Goal: Browse casually: Explore the website without a specific task or goal

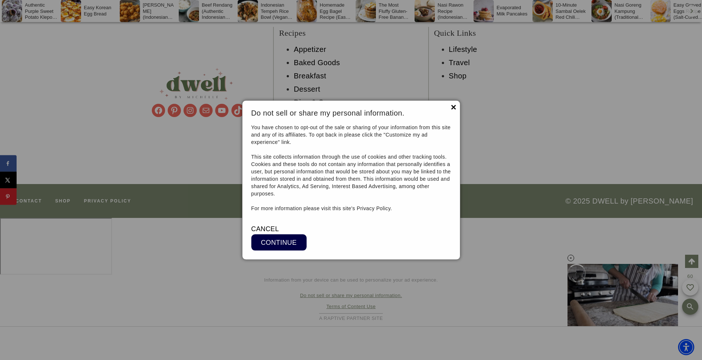
scroll to position [9364, 0]
